Goal: Find specific page/section: Find specific page/section

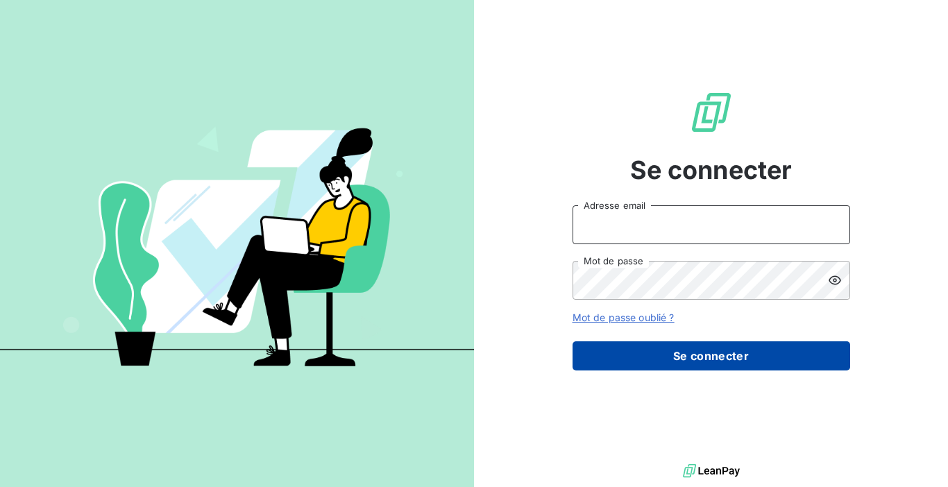
type input "[EMAIL_ADDRESS][DOMAIN_NAME]"
click at [686, 355] on button "Se connecter" at bounding box center [712, 355] width 278 height 29
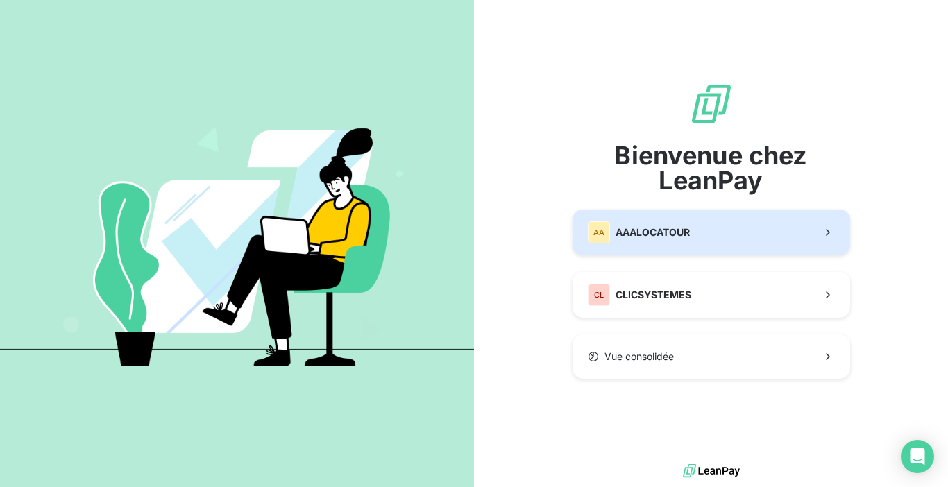
click at [665, 239] on span "AAALOCATOUR" at bounding box center [653, 233] width 74 height 14
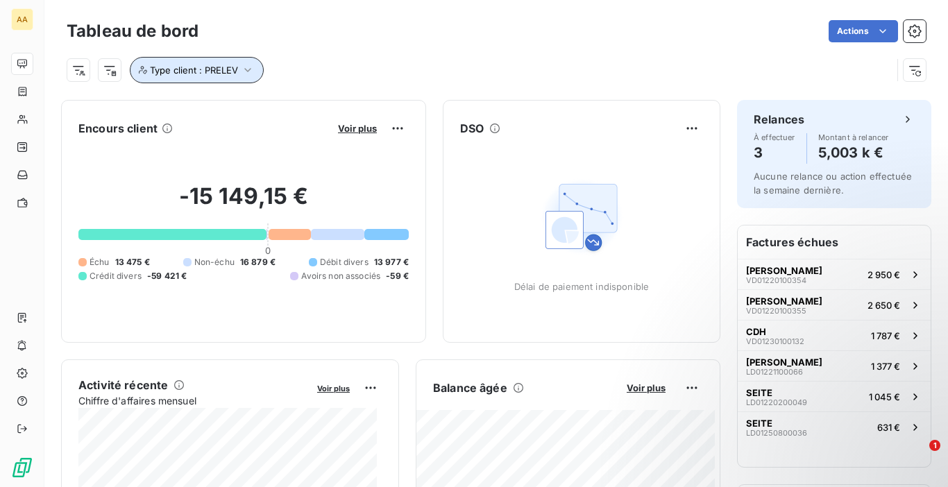
click at [214, 67] on span "Type client : PRELEV" at bounding box center [194, 70] width 88 height 11
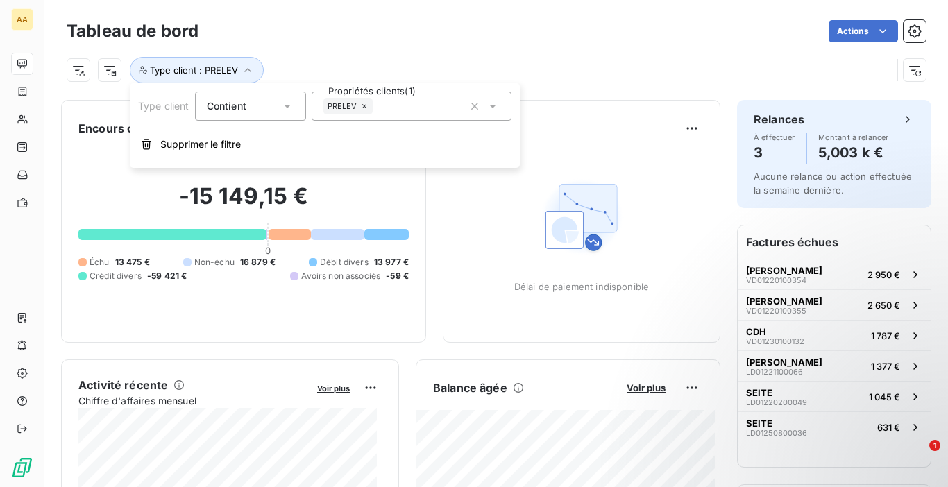
click at [364, 108] on icon at bounding box center [364, 106] width 8 height 8
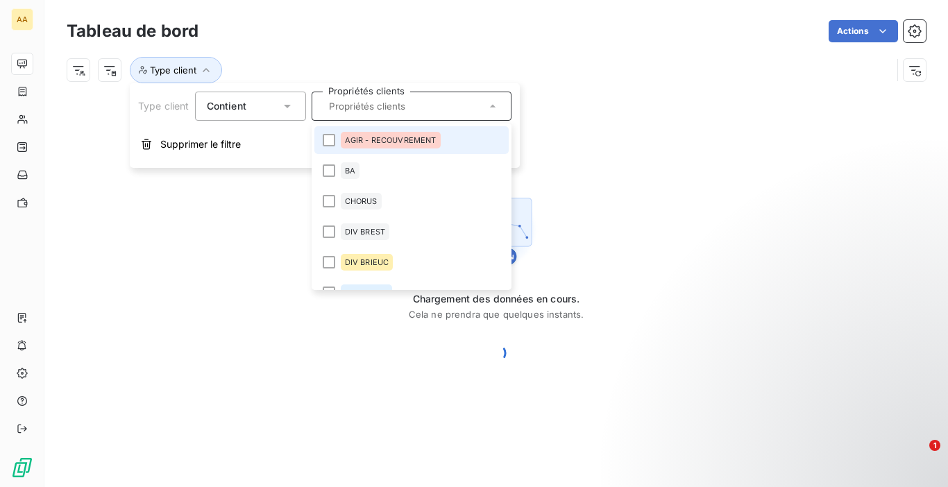
click at [378, 115] on div at bounding box center [412, 106] width 200 height 29
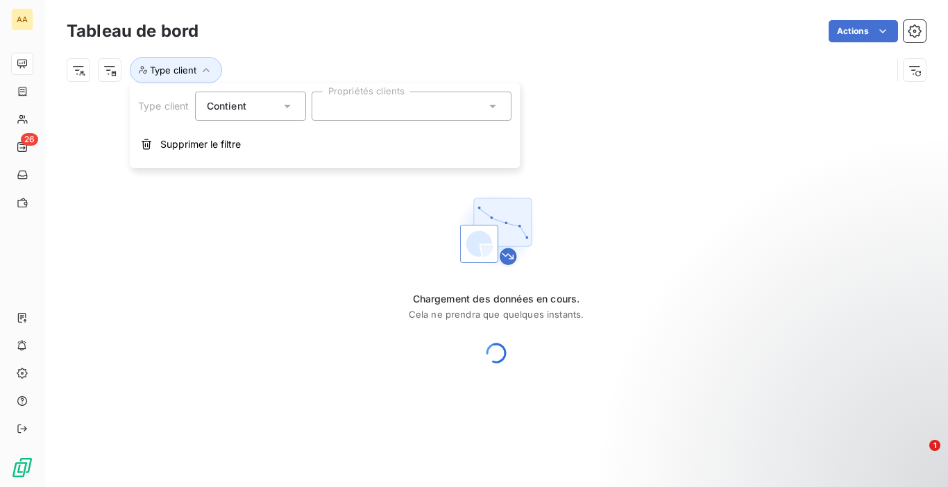
click at [375, 112] on div at bounding box center [412, 106] width 200 height 29
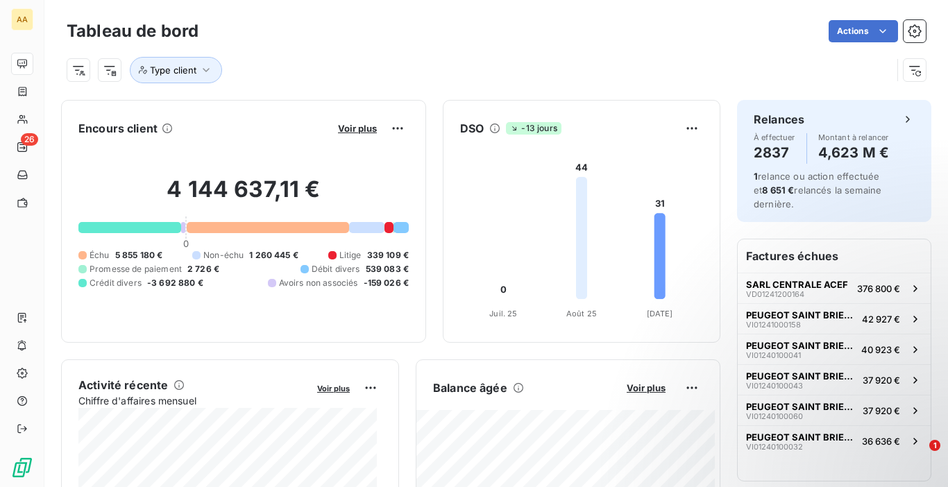
drag, startPoint x: 405, startPoint y: 46, endPoint x: 336, endPoint y: 52, distance: 68.9
click at [405, 46] on div "Type client" at bounding box center [496, 64] width 859 height 37
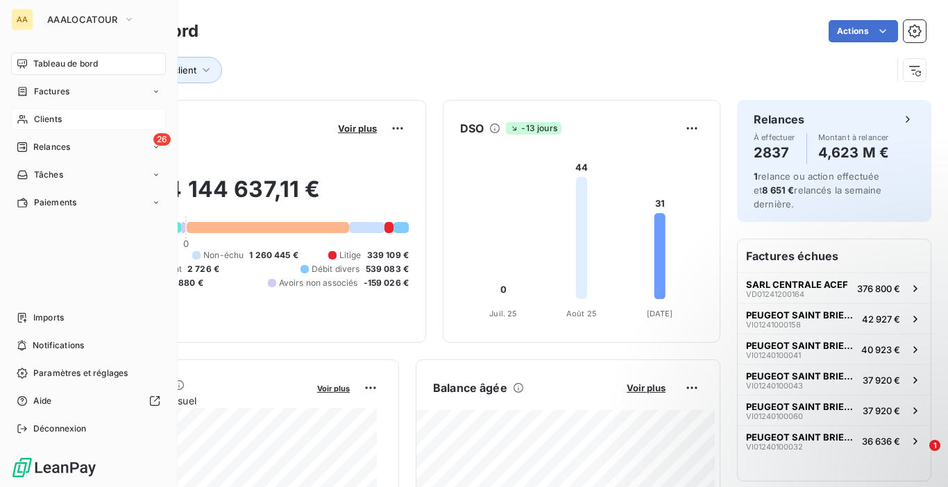
click at [36, 117] on span "Clients" at bounding box center [48, 119] width 28 height 12
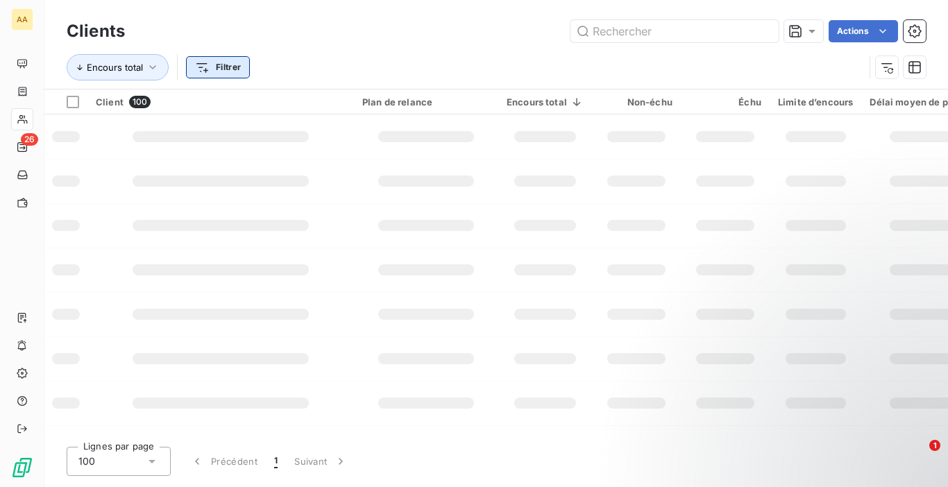
click at [215, 69] on html "AA 26 Clients Actions Encours total Filtrer Client 100 Plan de relance Encours …" at bounding box center [474, 243] width 948 height 487
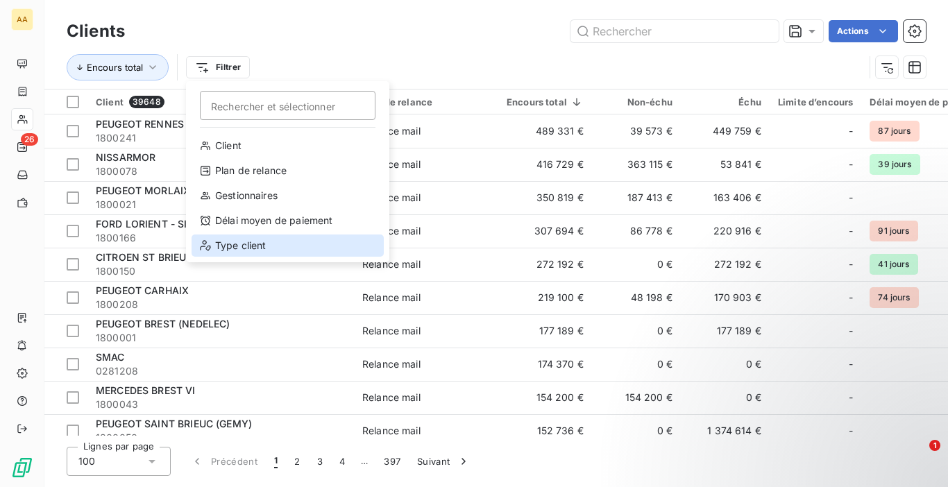
click at [252, 246] on div "Type client" at bounding box center [288, 246] width 192 height 22
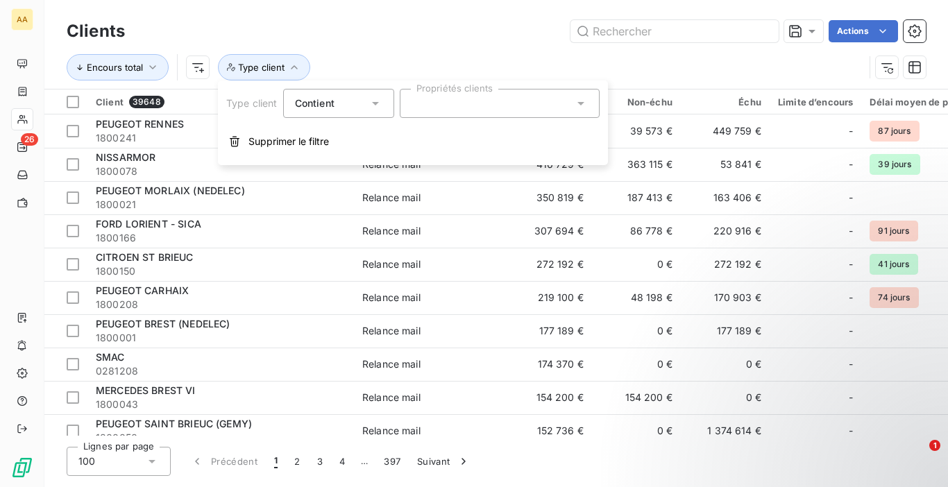
click at [430, 103] on div at bounding box center [500, 103] width 200 height 29
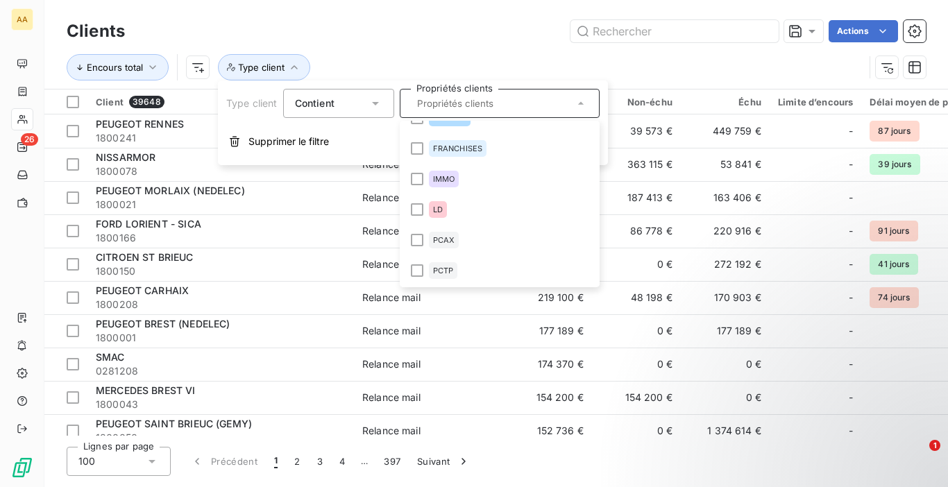
scroll to position [347, 0]
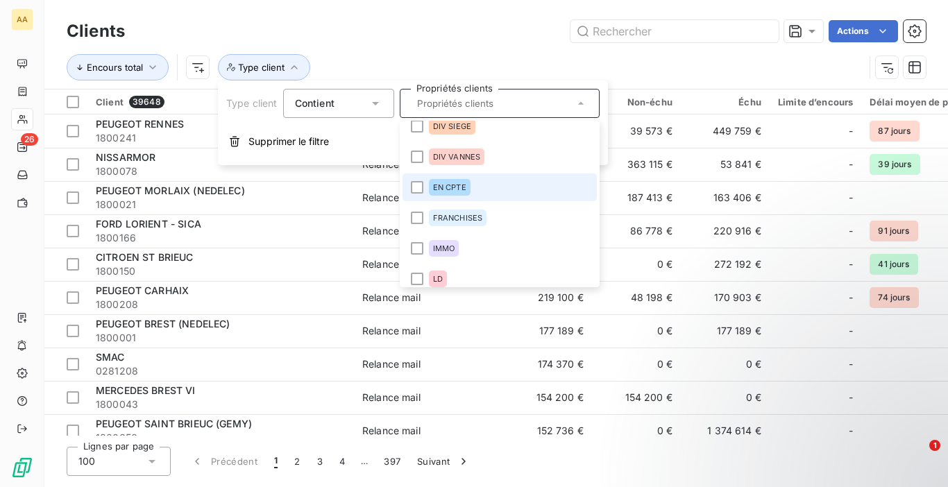
click at [430, 190] on div "EN CPTE" at bounding box center [450, 187] width 42 height 17
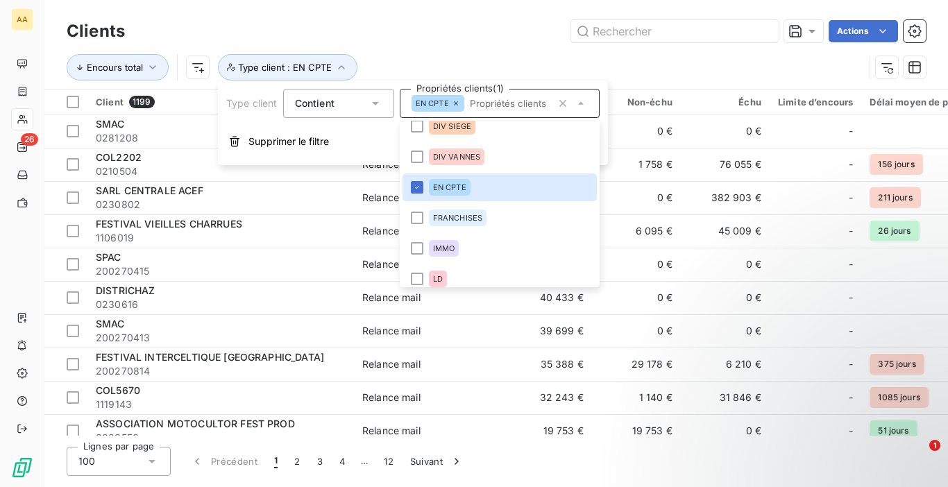
click at [456, 47] on div "Encours total Type client : EN CPTE" at bounding box center [496, 67] width 859 height 43
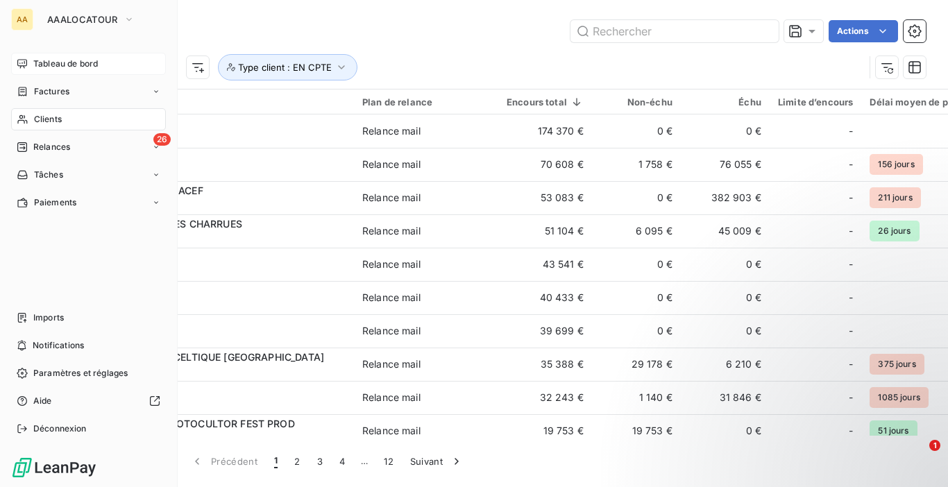
click at [40, 71] on div "Tableau de bord" at bounding box center [88, 64] width 155 height 22
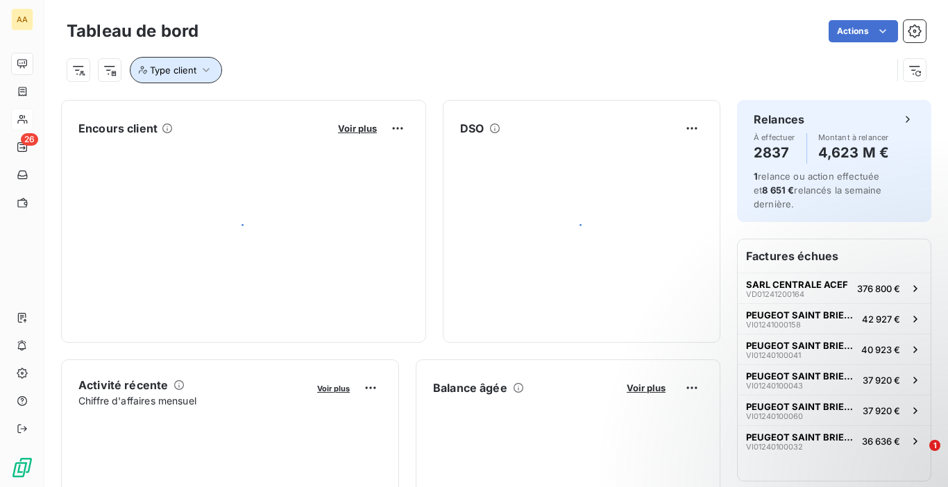
click at [187, 74] on span "Type client" at bounding box center [173, 70] width 46 height 11
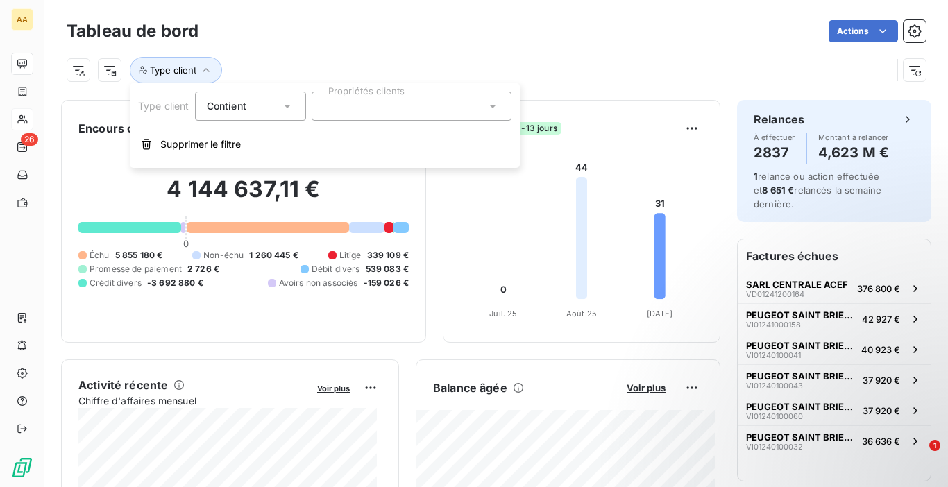
click at [425, 107] on div at bounding box center [412, 106] width 200 height 29
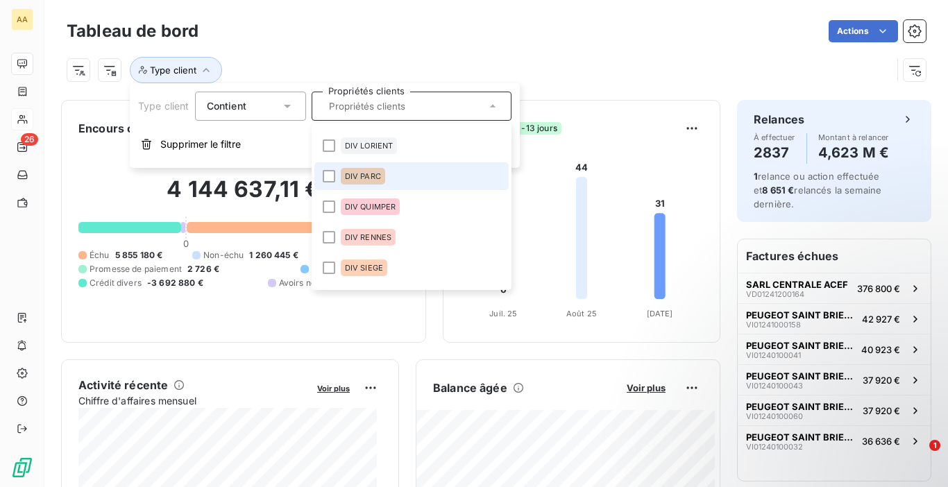
scroll to position [278, 0]
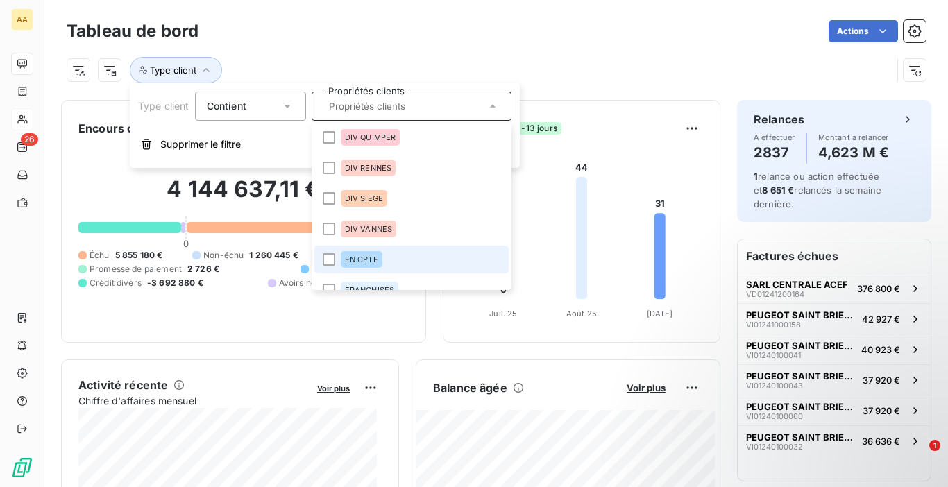
click at [369, 258] on span "EN CPTE" at bounding box center [361, 259] width 33 height 8
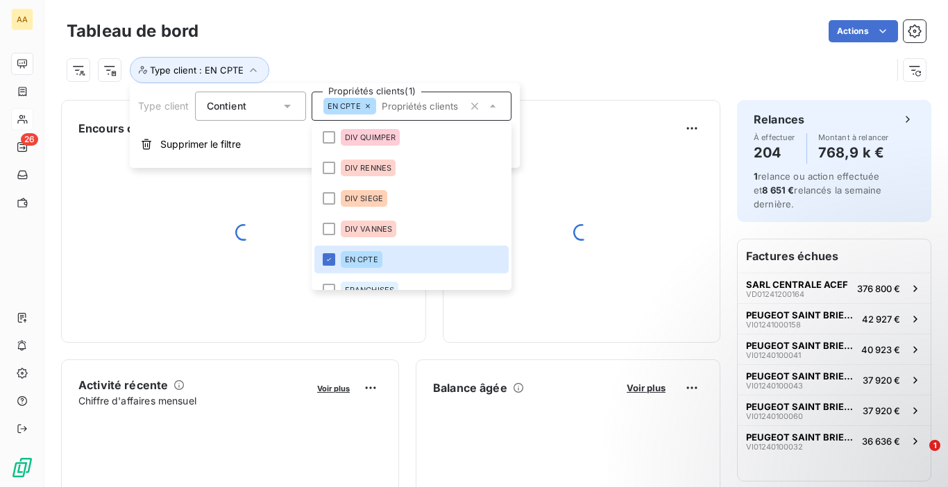
click at [430, 38] on div "Actions" at bounding box center [570, 31] width 711 height 22
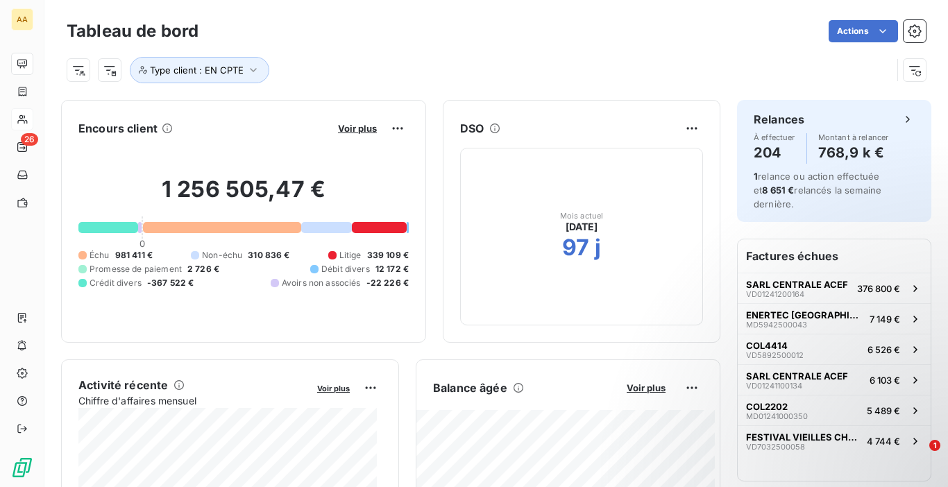
click at [432, 84] on div "Tableau de bord Actions Type client : EN CPTE" at bounding box center [496, 46] width 904 height 92
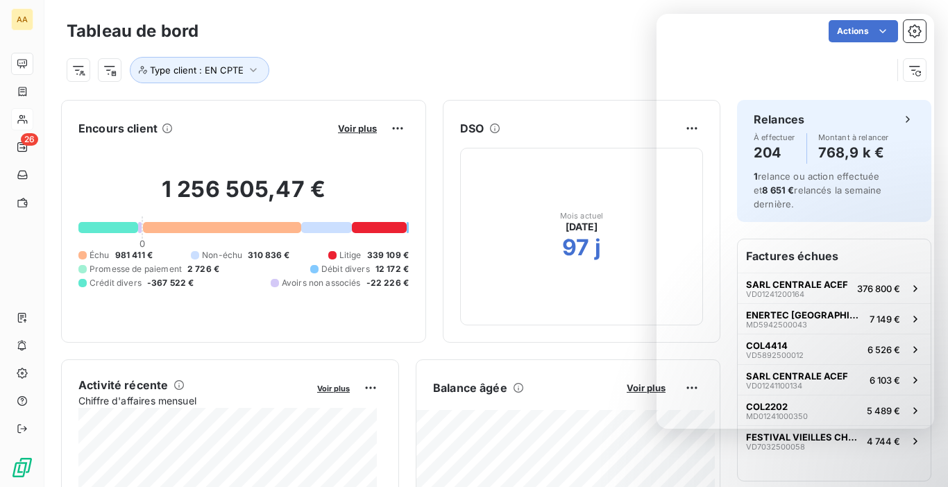
click at [545, 108] on div "DSO Mois actuel [DATE] 97 j" at bounding box center [582, 221] width 278 height 243
